Goal: Information Seeking & Learning: Learn about a topic

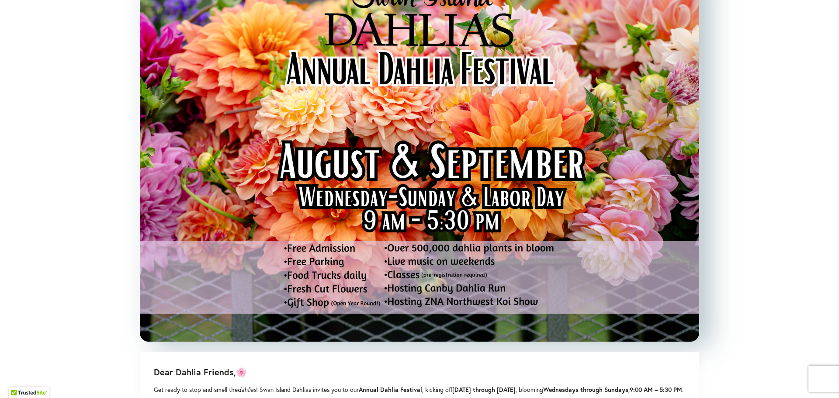
scroll to position [131, 0]
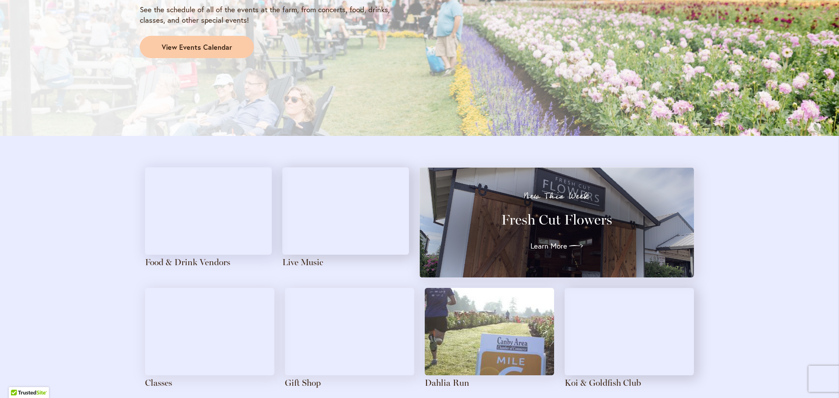
scroll to position [918, 0]
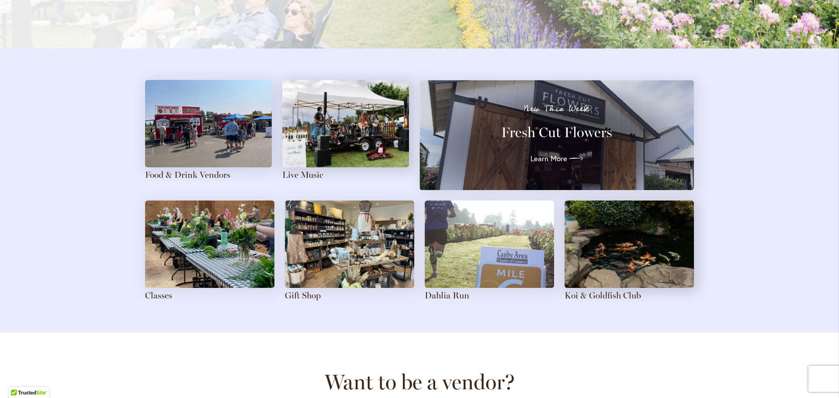
click at [210, 135] on img at bounding box center [208, 123] width 127 height 87
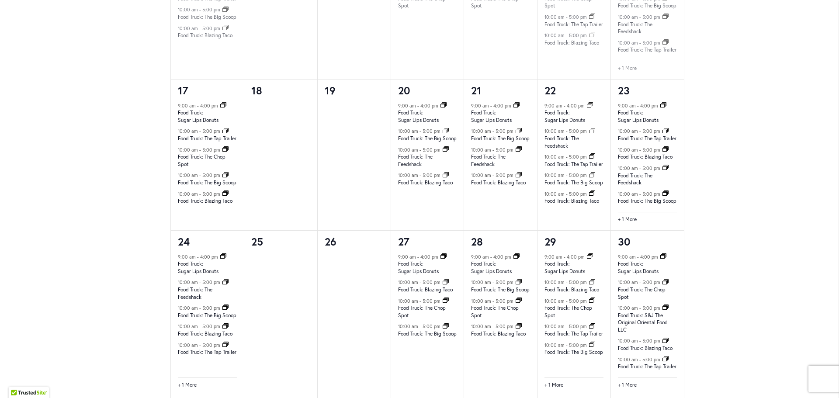
scroll to position [935, 0]
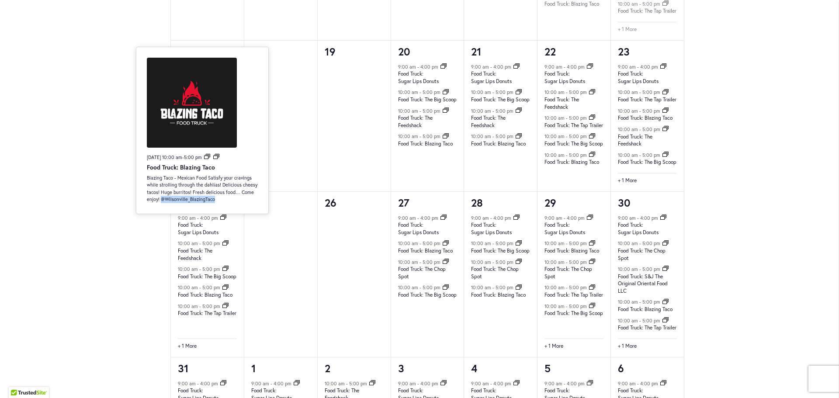
drag, startPoint x: 161, startPoint y: 199, endPoint x: 216, endPoint y: 200, distance: 55.5
click at [216, 200] on p "Blazing Taco - Mexican Food Satisfy your cravings while strolling through the d…" at bounding box center [202, 188] width 111 height 29
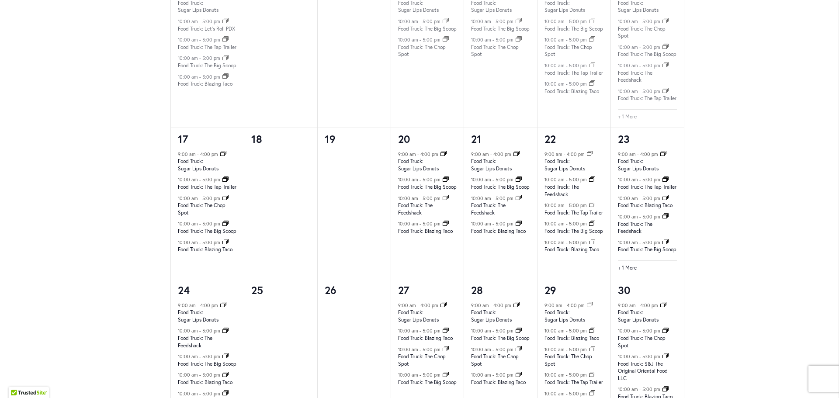
scroll to position [891, 0]
